Goal: Task Accomplishment & Management: Manage account settings

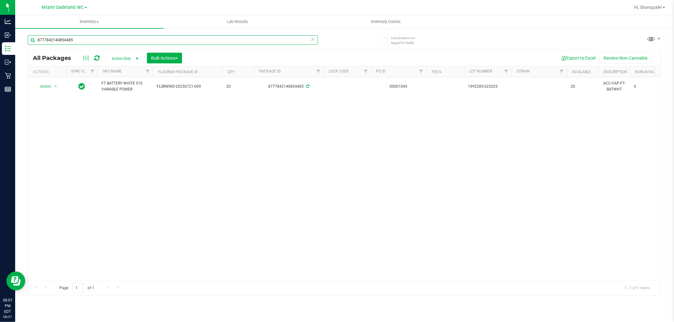
click at [77, 37] on input "8777842140854485" at bounding box center [173, 39] width 290 height 9
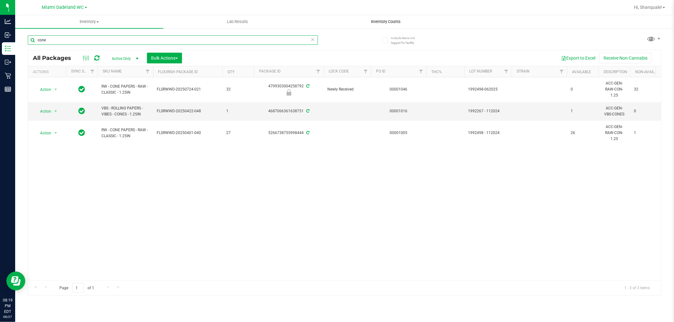
type input "cone"
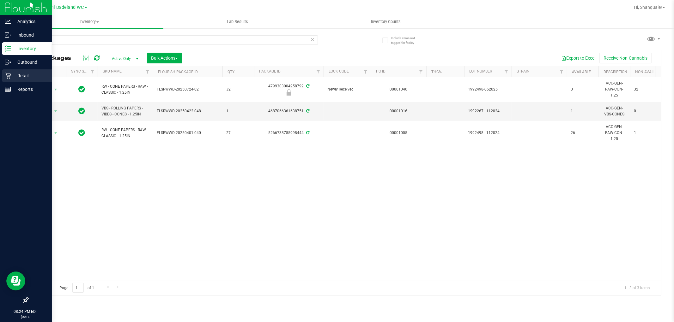
click at [9, 76] on icon at bounding box center [8, 76] width 6 height 6
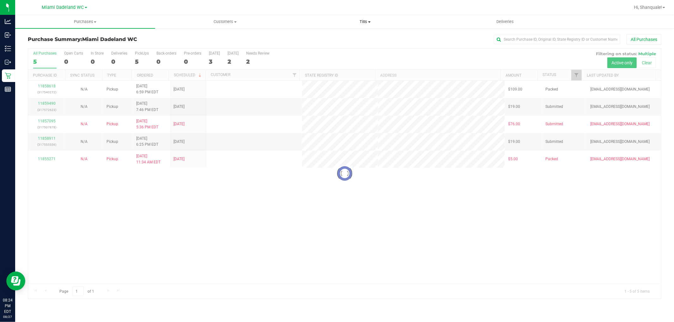
click at [364, 21] on span "Tills" at bounding box center [364, 22] width 139 height 6
click at [330, 35] on span "Manage tills" at bounding box center [316, 37] width 43 height 5
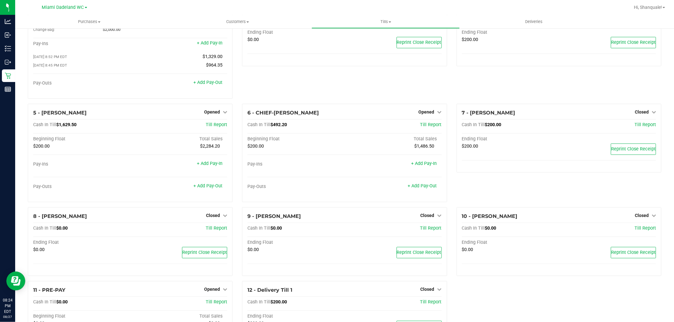
scroll to position [77, 0]
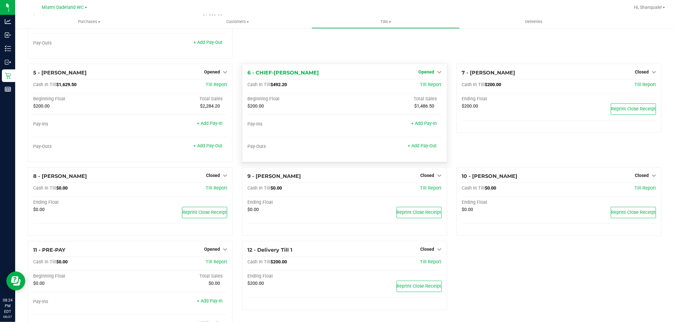
click at [437, 72] on icon at bounding box center [439, 72] width 4 height 4
click at [430, 86] on link "Close Till" at bounding box center [426, 84] width 17 height 5
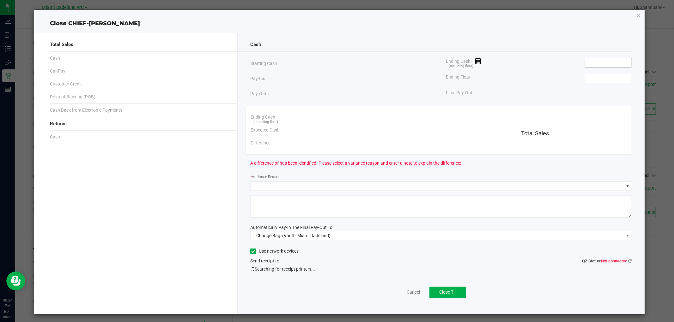
click at [605, 64] on input at bounding box center [608, 62] width 46 height 9
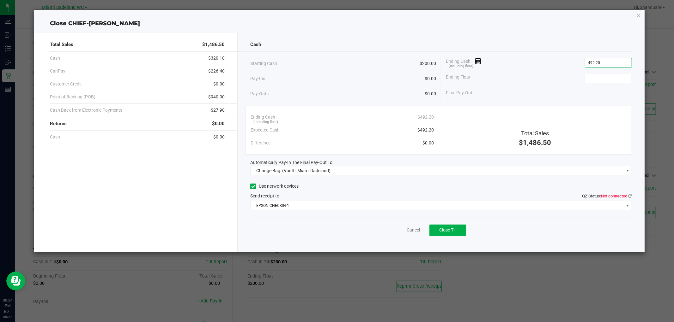
click at [606, 93] on div "Final Pay-Out" at bounding box center [539, 93] width 186 height 13
type input "$492.20"
click at [605, 78] on input at bounding box center [608, 78] width 46 height 9
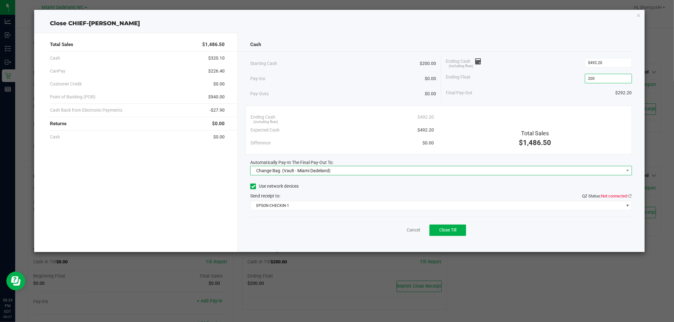
click at [358, 173] on span "Change Bag (Vault - Miami Dadeland)" at bounding box center [436, 170] width 373 height 9
type input "$200.00"
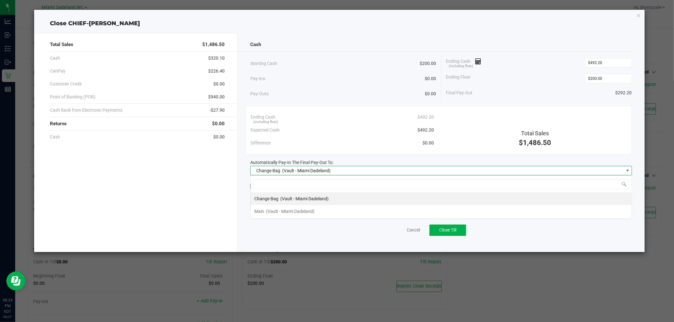
scroll to position [9, 381]
click at [326, 212] on li "Main (Vault - [GEOGRAPHIC_DATA])" at bounding box center [440, 211] width 381 height 13
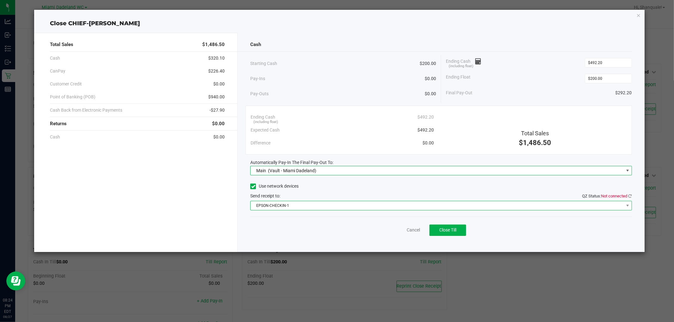
click at [354, 204] on span "EPSON-CHECKIN-1" at bounding box center [436, 206] width 373 height 9
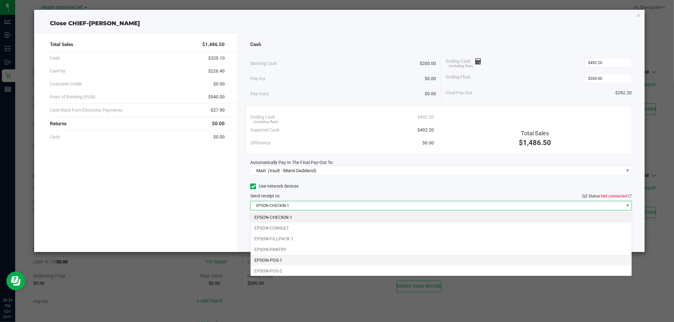
click at [320, 255] on li "EPSON-POS-1" at bounding box center [440, 260] width 381 height 11
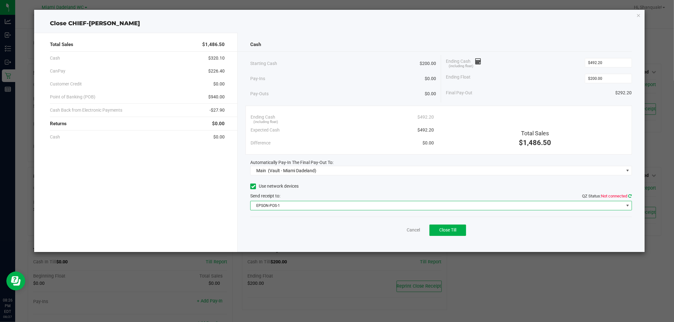
click at [629, 196] on icon at bounding box center [629, 196] width 3 height 4
click at [442, 225] on button "Close Till" at bounding box center [447, 230] width 37 height 11
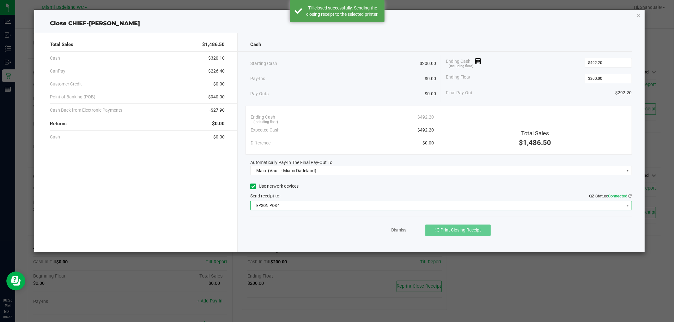
click at [370, 204] on span "EPSON-POS-1" at bounding box center [436, 206] width 373 height 9
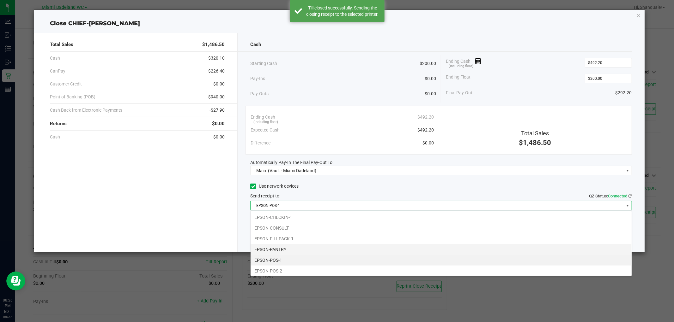
click at [345, 248] on li "EPSON-PANTRY" at bounding box center [440, 249] width 381 height 11
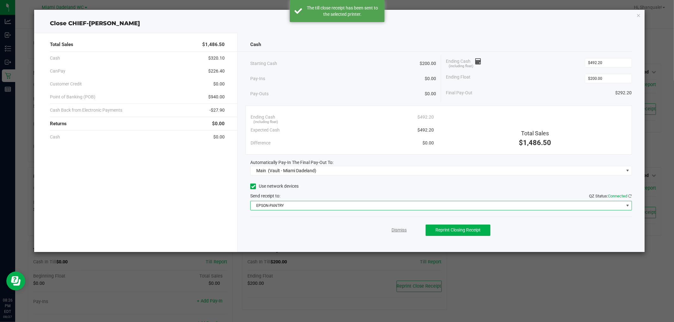
click at [402, 233] on link "Dismiss" at bounding box center [398, 230] width 15 height 7
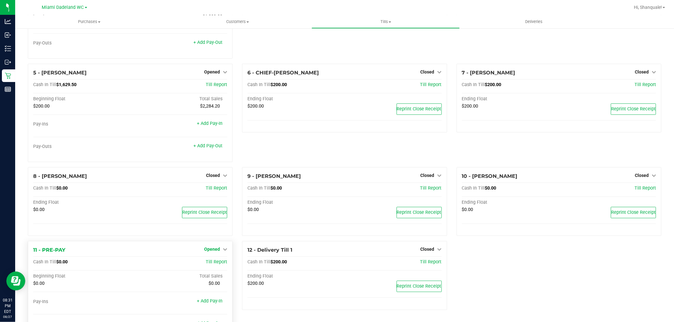
click at [219, 250] on link "Opened" at bounding box center [215, 249] width 23 height 5
click at [217, 264] on link "Close Till" at bounding box center [212, 262] width 17 height 5
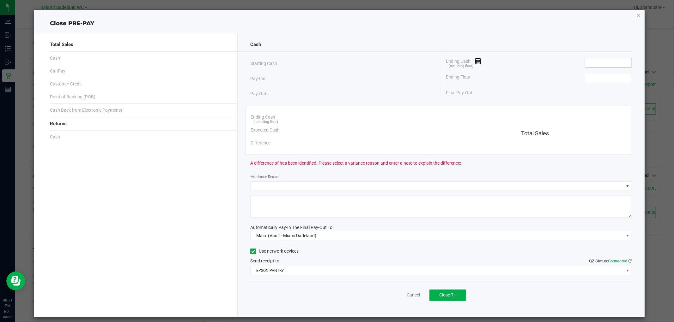
click at [601, 64] on input at bounding box center [608, 62] width 46 height 9
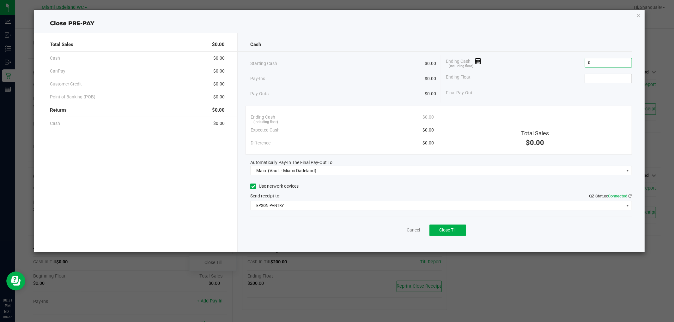
click at [613, 78] on input at bounding box center [608, 78] width 46 height 9
type input "$0.00"
click at [441, 234] on button "Close Till" at bounding box center [447, 230] width 37 height 11
type input "$0.00"
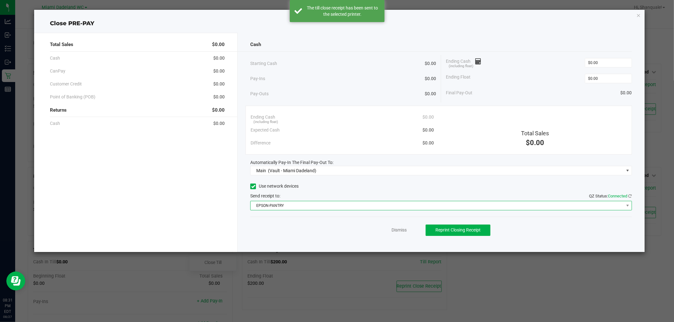
click at [383, 209] on span "EPSON-PANTRY" at bounding box center [436, 206] width 373 height 9
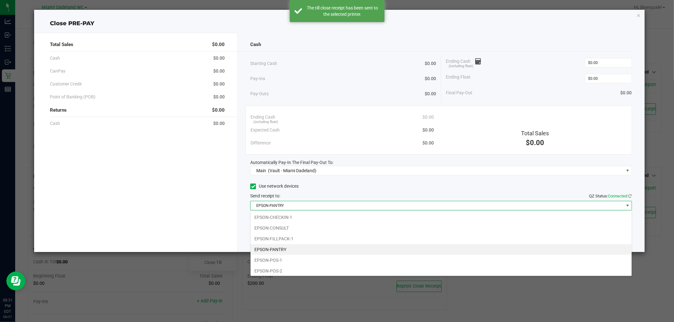
click at [369, 252] on li "EPSON-PANTRY" at bounding box center [440, 249] width 381 height 11
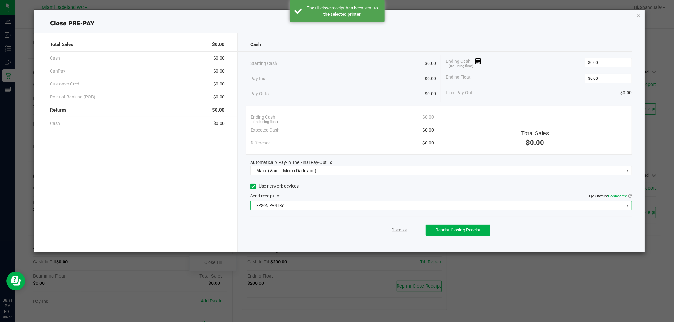
click at [402, 232] on link "Dismiss" at bounding box center [398, 230] width 15 height 7
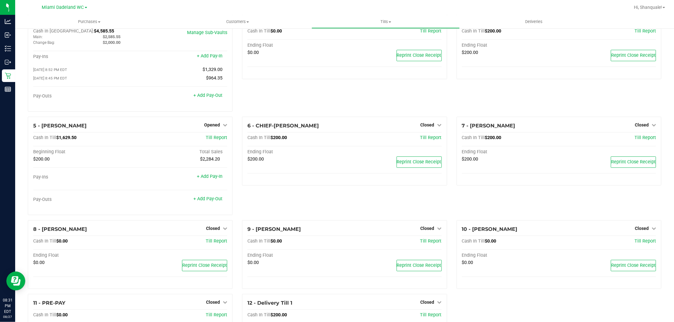
scroll to position [17, 0]
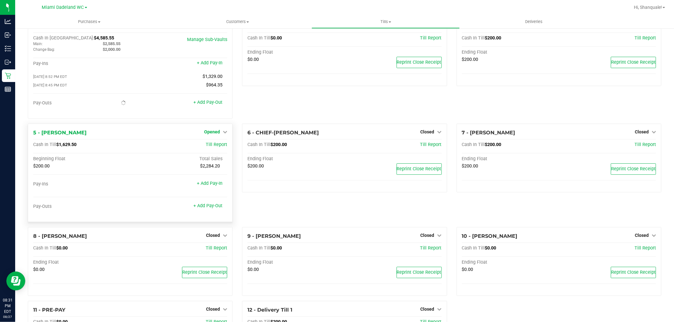
click at [220, 133] on link "Opened" at bounding box center [215, 131] width 23 height 5
click at [206, 147] on link "Close Till" at bounding box center [212, 144] width 17 height 5
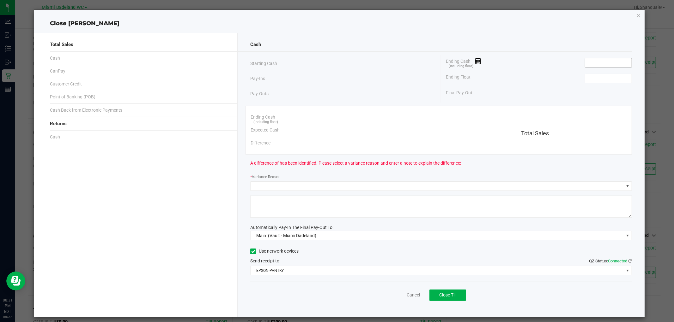
click at [609, 64] on input at bounding box center [608, 62] width 46 height 9
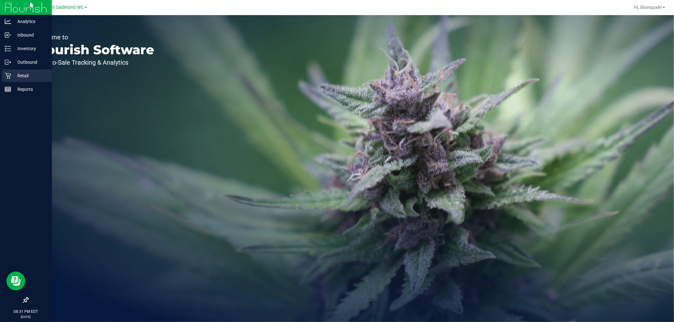
click at [5, 77] on icon at bounding box center [8, 76] width 6 height 6
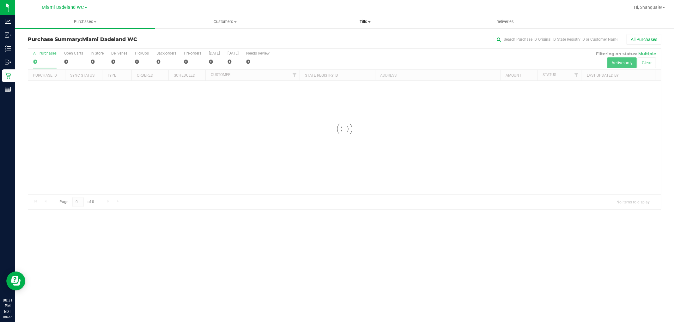
click at [366, 22] on span "Tills" at bounding box center [364, 22] width 139 height 6
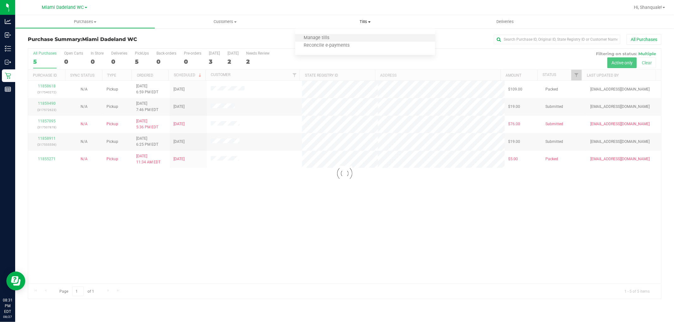
click at [351, 39] on li "Manage tills" at bounding box center [365, 38] width 140 height 8
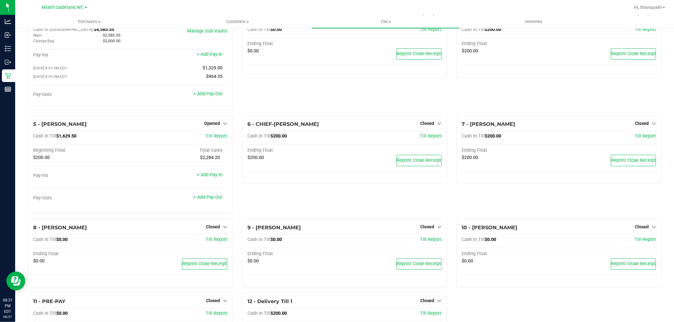
scroll to position [27, 0]
click at [219, 125] on link "Opened" at bounding box center [215, 122] width 23 height 5
click at [231, 135] on div "Close Till" at bounding box center [213, 135] width 47 height 8
click at [222, 136] on div "Close Till" at bounding box center [213, 135] width 47 height 8
click at [212, 138] on link "Close Till" at bounding box center [212, 135] width 17 height 5
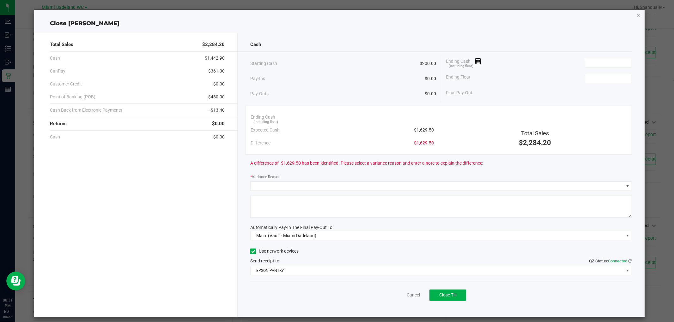
click at [611, 57] on div "Ending Cash (including float)" at bounding box center [539, 63] width 186 height 16
click at [611, 61] on input at bounding box center [608, 62] width 46 height 9
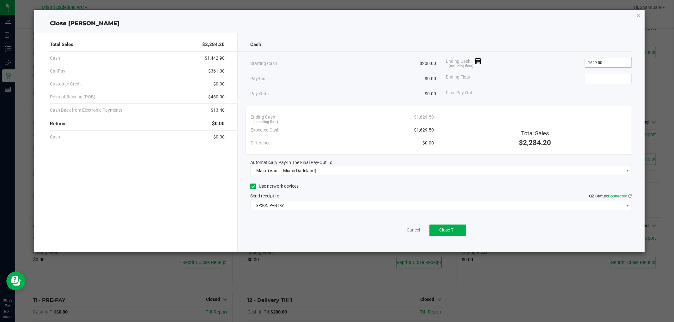
type input "$1,629.50"
click at [615, 79] on input at bounding box center [608, 78] width 46 height 9
click at [452, 226] on button "Close Till" at bounding box center [447, 230] width 37 height 11
type input "$200.00"
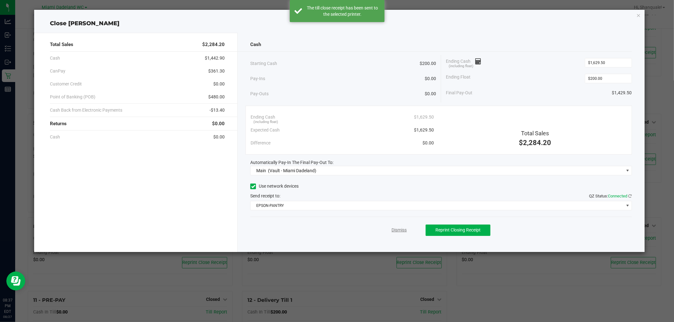
click at [396, 228] on link "Dismiss" at bounding box center [398, 230] width 15 height 7
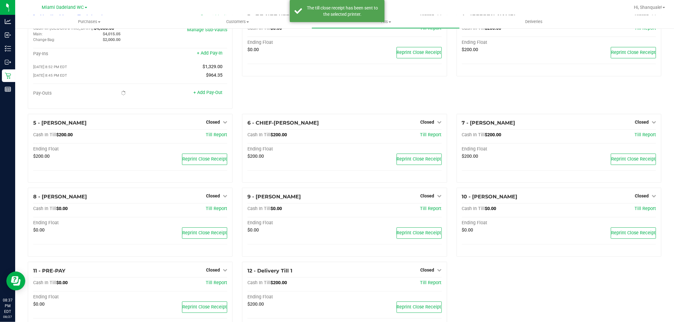
scroll to position [0, 0]
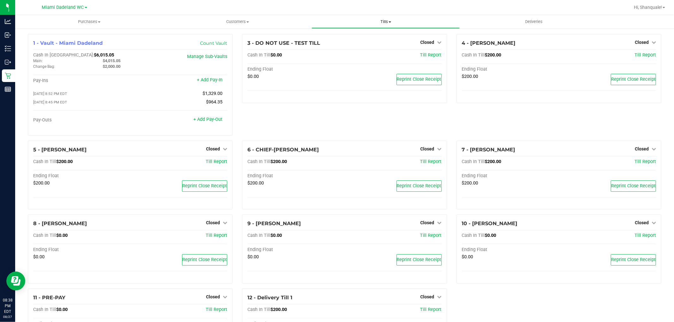
click at [388, 21] on span "Tills" at bounding box center [385, 22] width 147 height 6
click at [352, 38] on span "Manage tills" at bounding box center [332, 37] width 43 height 5
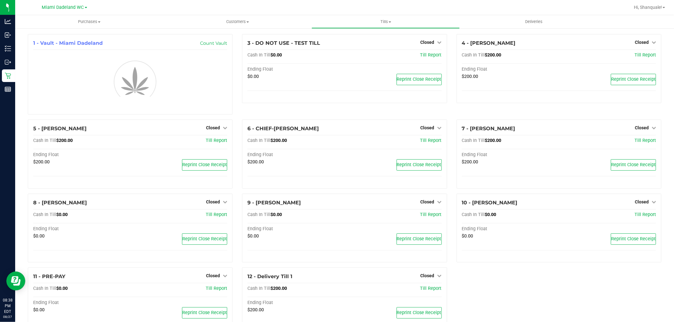
click at [390, 27] on link "Tills Manage tills Reconcile e-payments" at bounding box center [385, 21] width 148 height 13
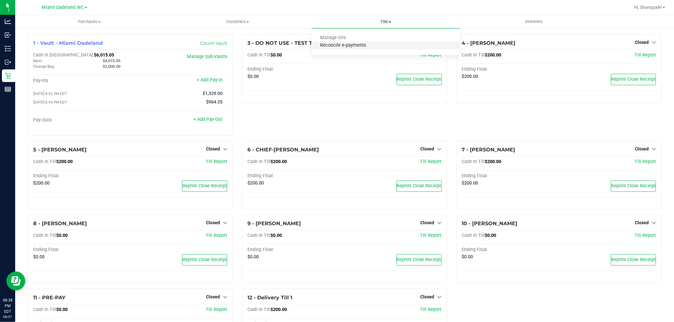
click at [372, 45] on span "Reconcile e-payments" at bounding box center [342, 45] width 63 height 5
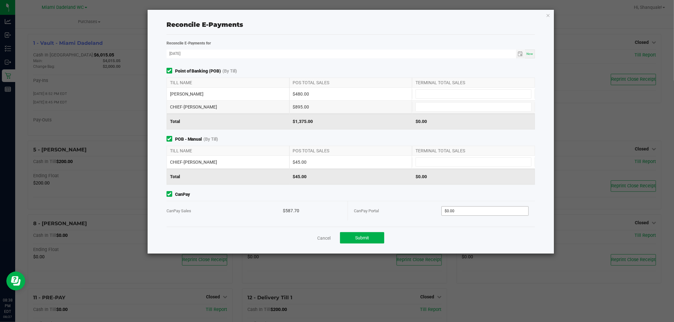
click at [473, 211] on input "$0.00" at bounding box center [485, 211] width 87 height 9
type input "587.70"
click at [328, 238] on link "Cancel" at bounding box center [323, 238] width 13 height 6
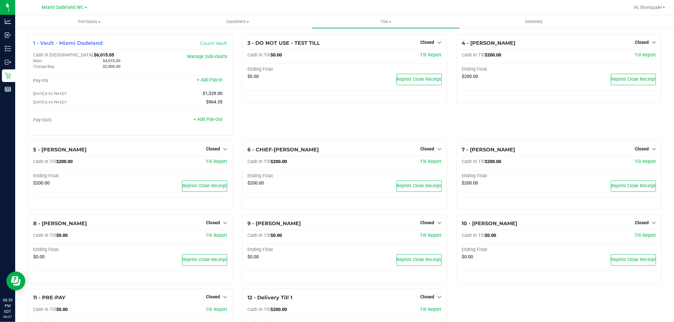
click at [9, 90] on line at bounding box center [9, 89] width 0 height 3
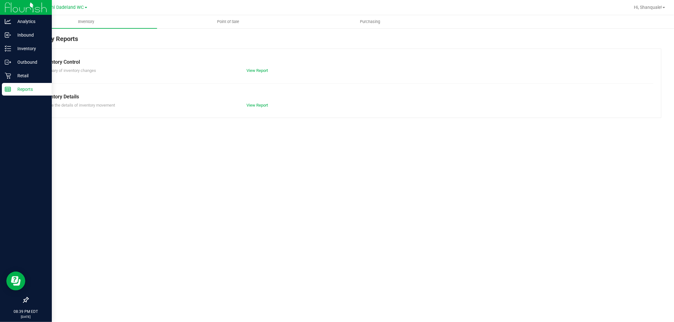
click at [232, 23] on span "Point of Sale" at bounding box center [227, 22] width 39 height 6
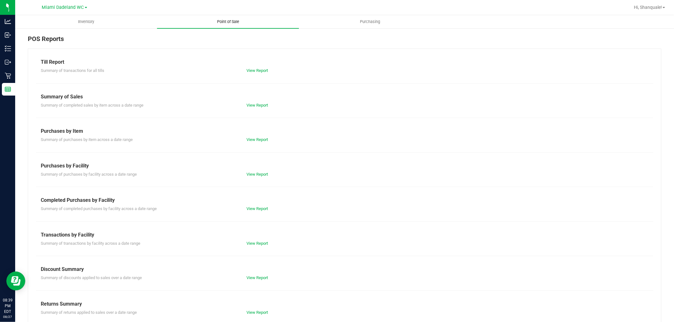
scroll to position [10, 0]
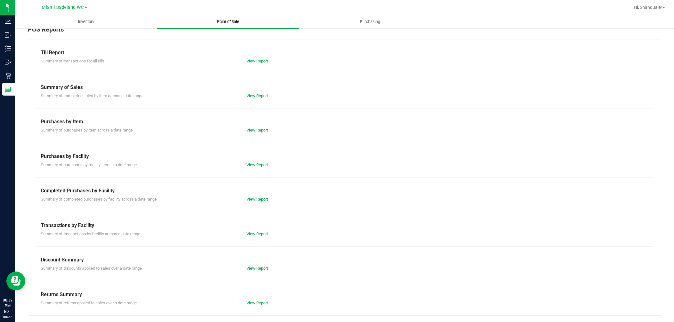
click at [264, 201] on link "View Report" at bounding box center [256, 199] width 21 height 5
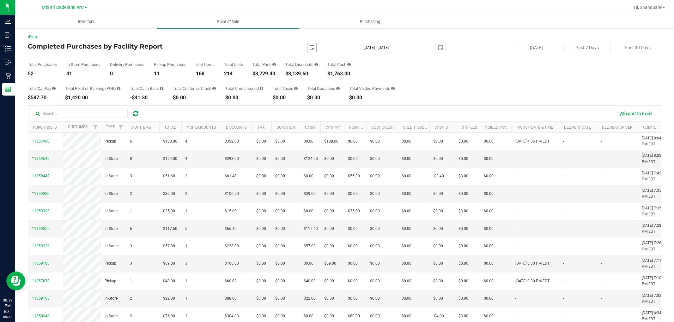
click at [309, 49] on span "select" at bounding box center [311, 47] width 5 height 5
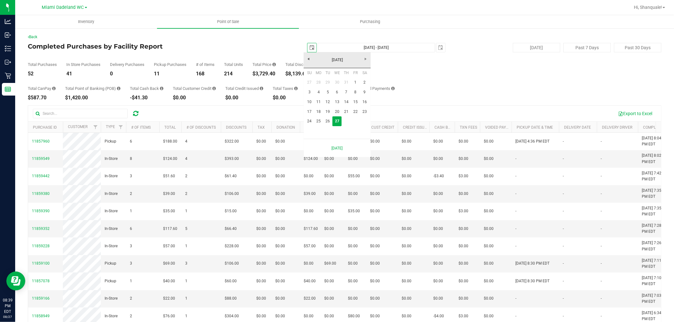
scroll to position [0, 16]
click at [309, 121] on link "24" at bounding box center [309, 122] width 9 height 10
type input "2025-08-24"
type input "Aug 24, 2025 - Aug 27, 2025"
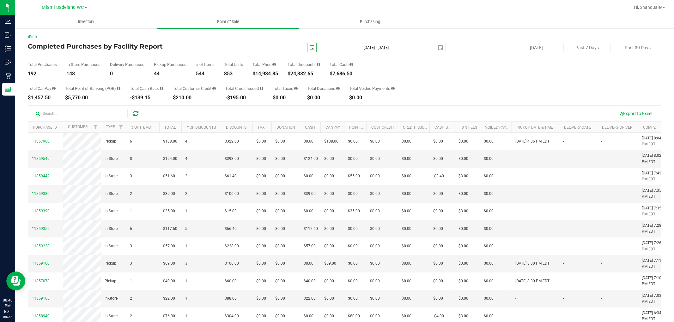
click at [309, 49] on span "select" at bounding box center [311, 47] width 5 height 5
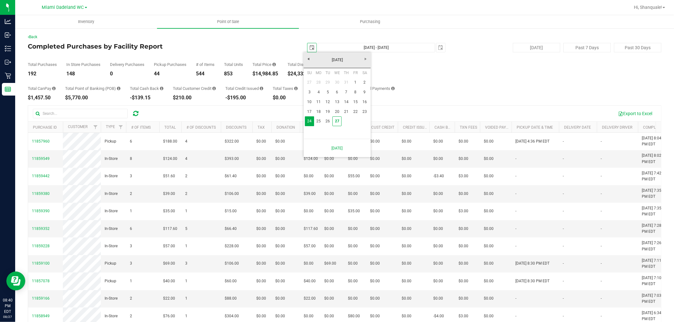
click at [354, 84] on link "1" at bounding box center [355, 83] width 9 height 10
type input "2025-08-01"
type input "Aug 1, 2025 - Aug 27, 2025"
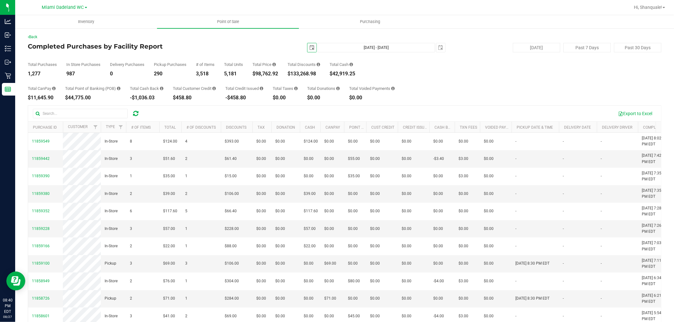
click at [307, 48] on span "select" at bounding box center [311, 47] width 9 height 9
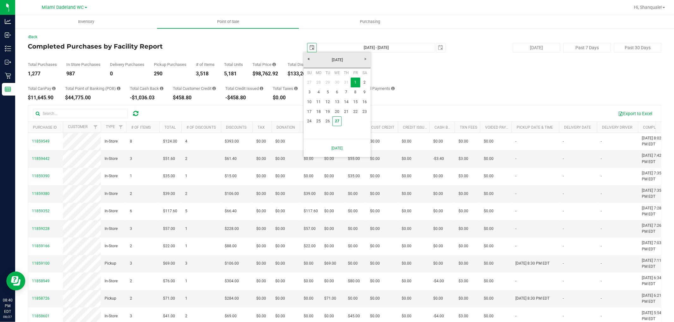
click at [337, 122] on link "27" at bounding box center [336, 122] width 9 height 10
type input "2025-08-27"
type input "Aug 27, 2025 - Aug 27, 2025"
